Goal: Task Accomplishment & Management: Manage account settings

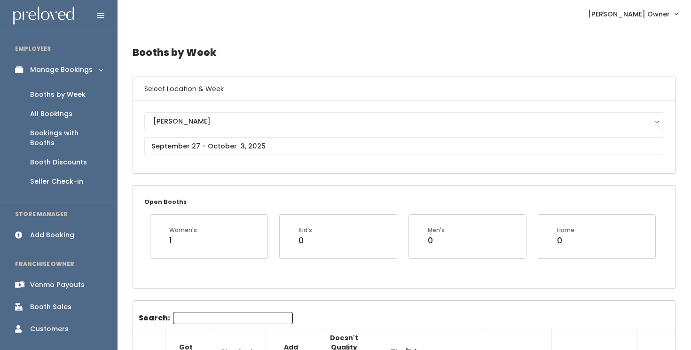
click at [68, 111] on div "All Bookings" at bounding box center [51, 114] width 42 height 10
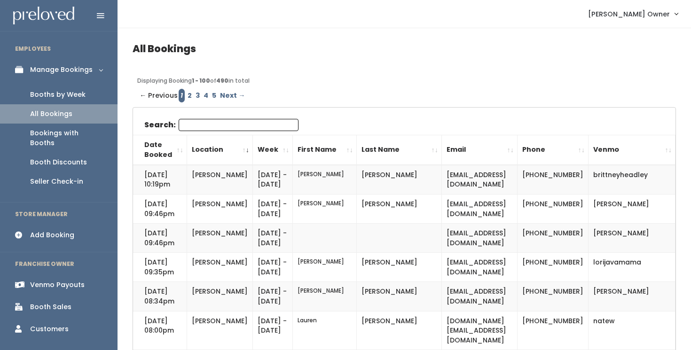
click at [73, 92] on div "Booths by Week" at bounding box center [57, 95] width 55 height 10
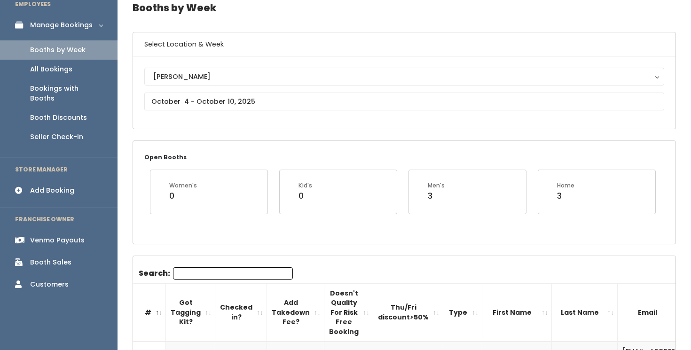
scroll to position [47, 0]
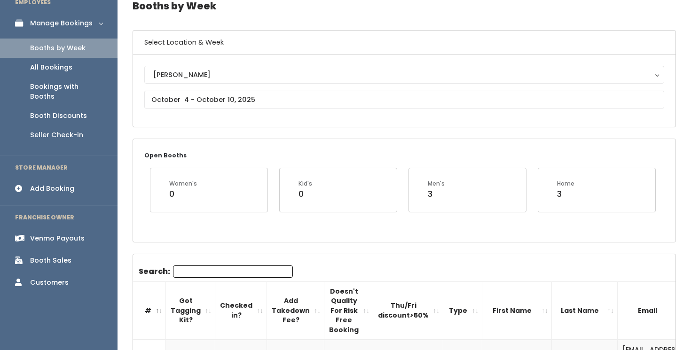
click at [66, 70] on div "All Bookings" at bounding box center [51, 68] width 42 height 10
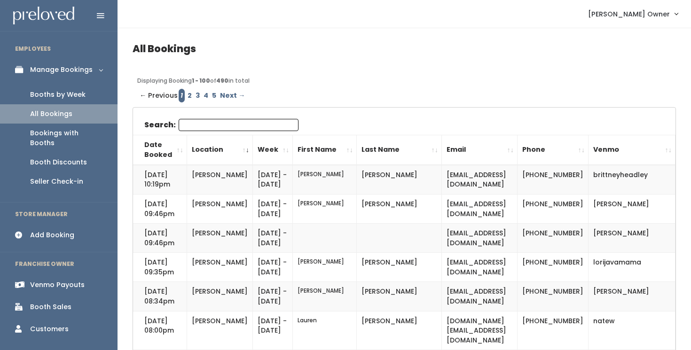
click at [70, 91] on div "Booths by Week" at bounding box center [57, 95] width 55 height 10
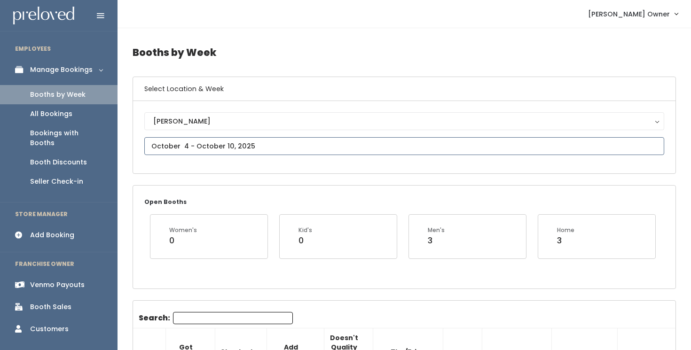
click at [276, 138] on input "text" at bounding box center [404, 146] width 520 height 18
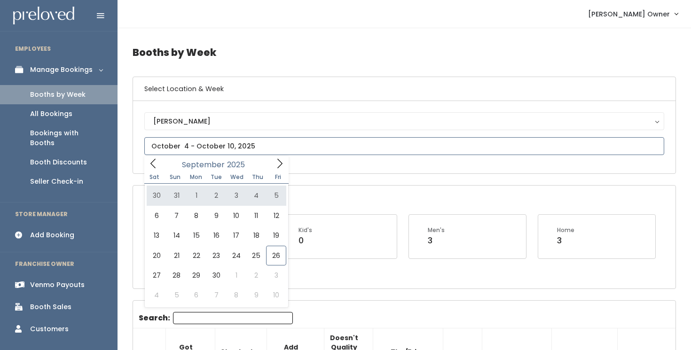
click at [280, 167] on icon at bounding box center [280, 163] width 10 height 10
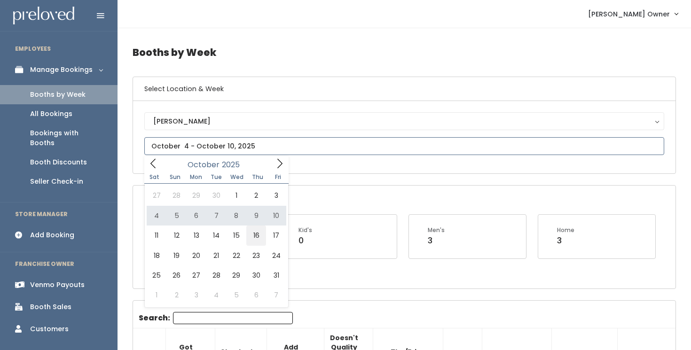
type input "[DATE] to [DATE]"
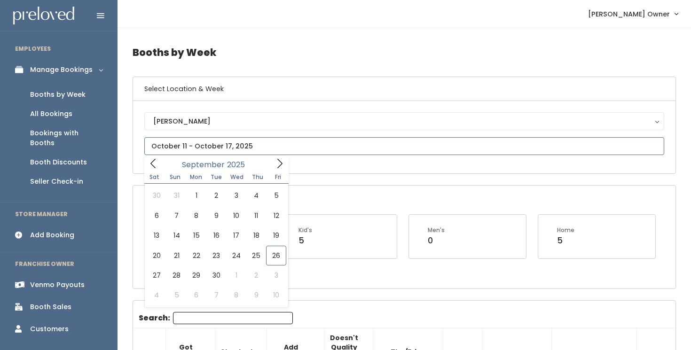
click at [287, 146] on input "text" at bounding box center [404, 146] width 520 height 18
type input "[DATE] to [DATE]"
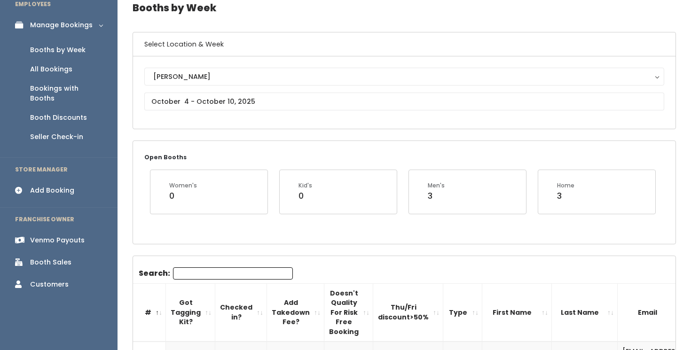
scroll to position [45, 0]
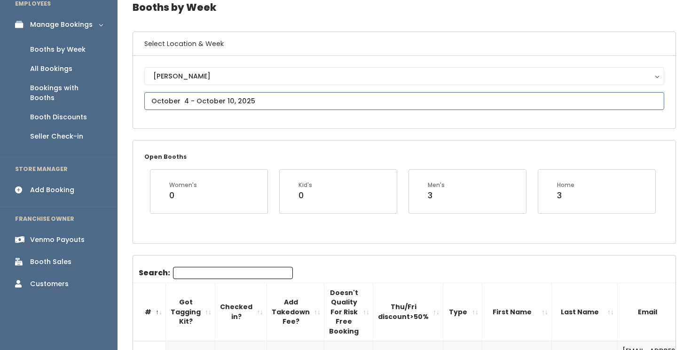
click at [276, 100] on input "text" at bounding box center [404, 101] width 520 height 18
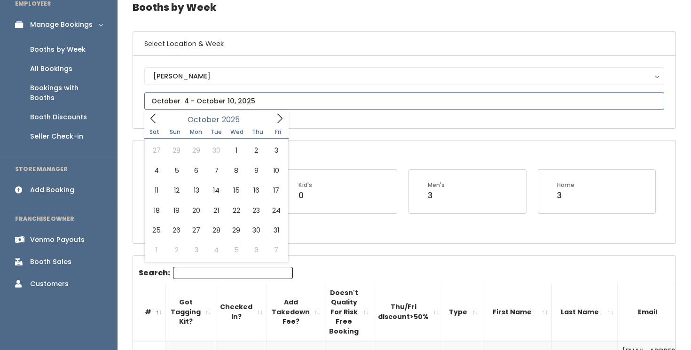
click at [283, 122] on icon at bounding box center [280, 118] width 10 height 10
type input "[DATE] to [DATE]"
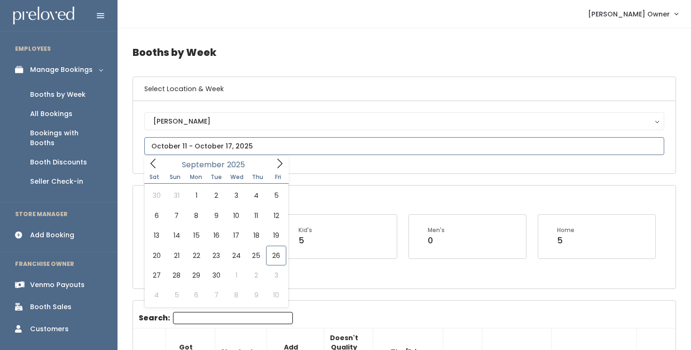
click at [298, 147] on input "text" at bounding box center [404, 146] width 520 height 18
